Goal: Transaction & Acquisition: Book appointment/travel/reservation

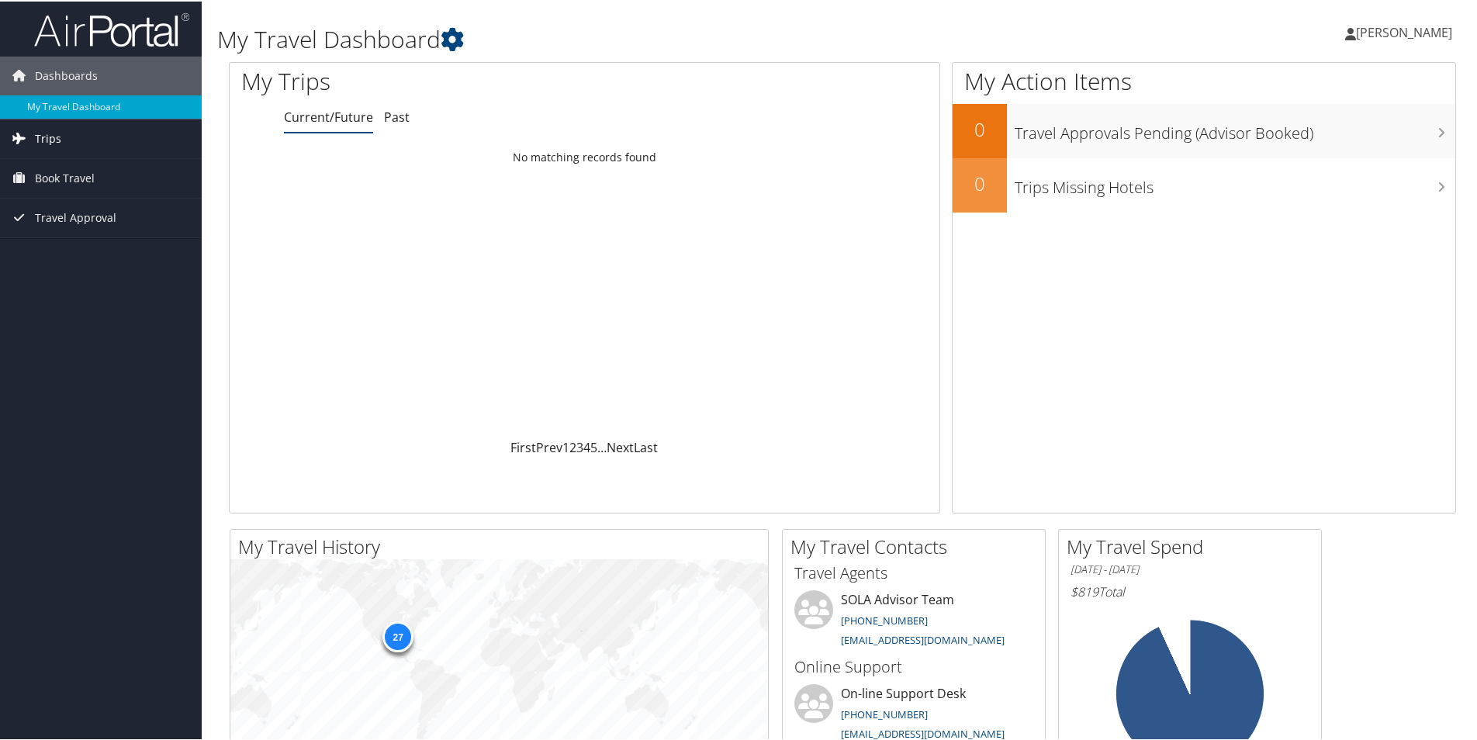
click at [54, 132] on span "Trips" at bounding box center [48, 137] width 26 height 39
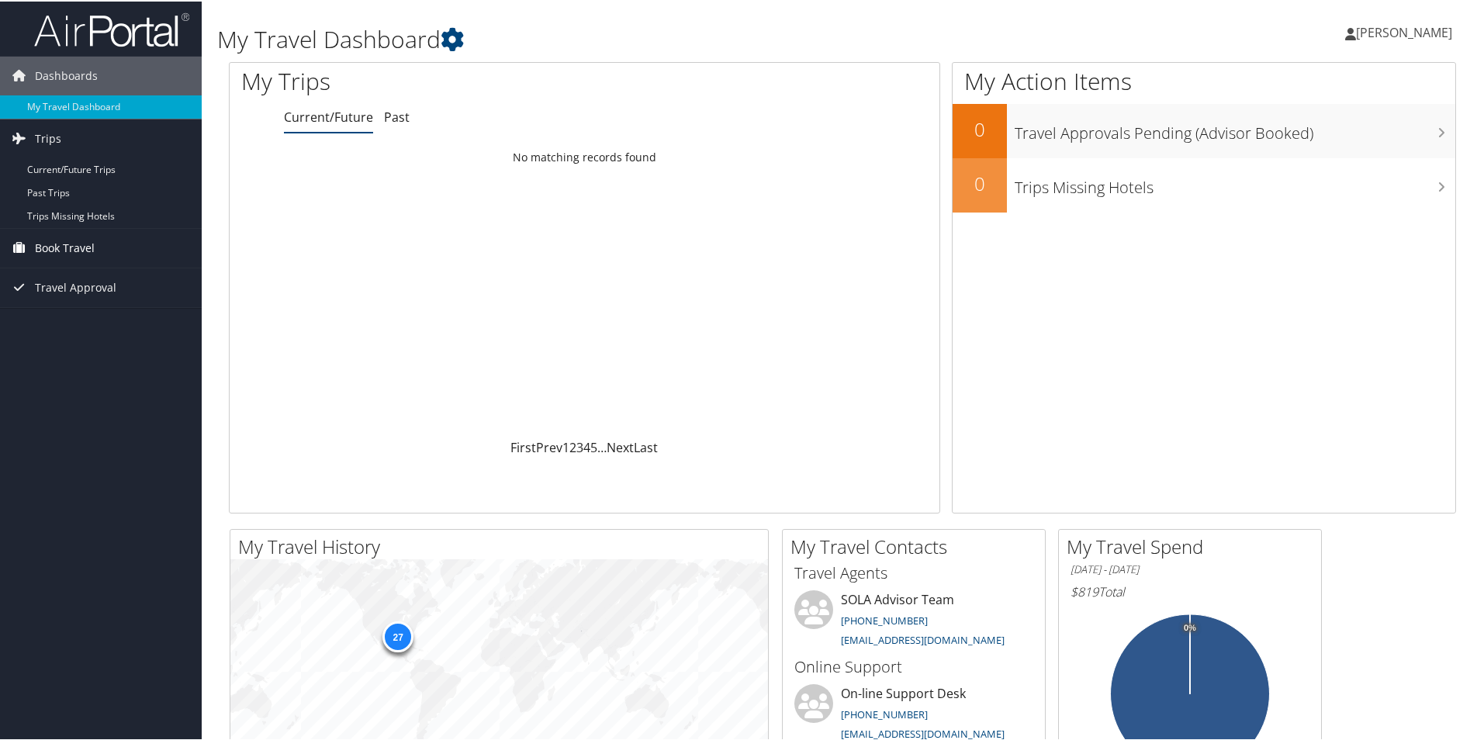
click at [74, 246] on span "Book Travel" at bounding box center [65, 246] width 60 height 39
click at [77, 306] on link "Book/Manage Online Trips" at bounding box center [101, 300] width 202 height 23
